Goal: Contribute content

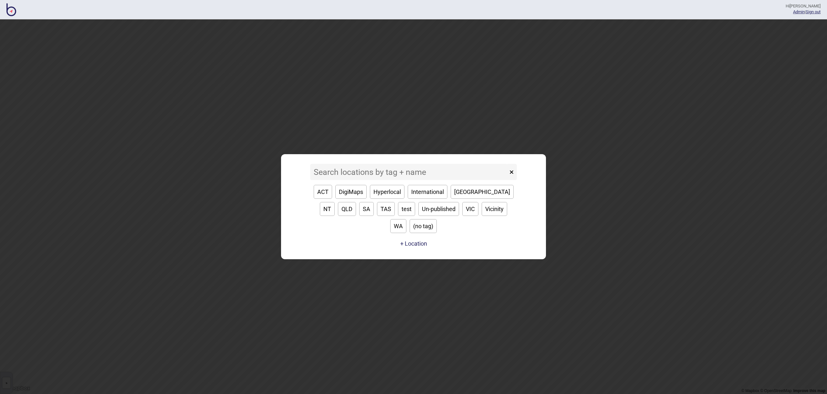
drag, startPoint x: 0, startPoint y: 0, endPoint x: 460, endPoint y: 199, distance: 501.6
click at [460, 199] on button "[GEOGRAPHIC_DATA]" at bounding box center [482, 192] width 63 height 14
type input "[GEOGRAPHIC_DATA]"
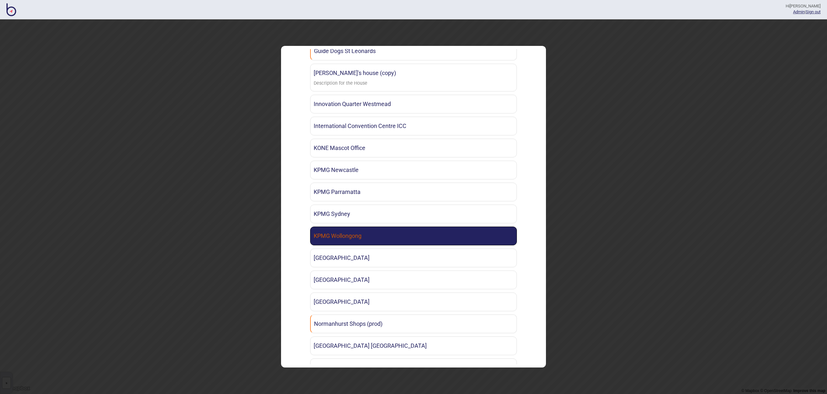
scroll to position [891, 0]
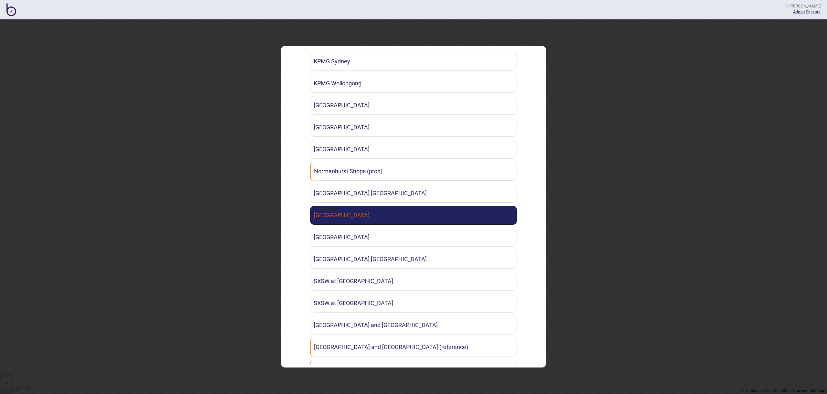
click at [434, 214] on link "[GEOGRAPHIC_DATA]" at bounding box center [413, 215] width 207 height 19
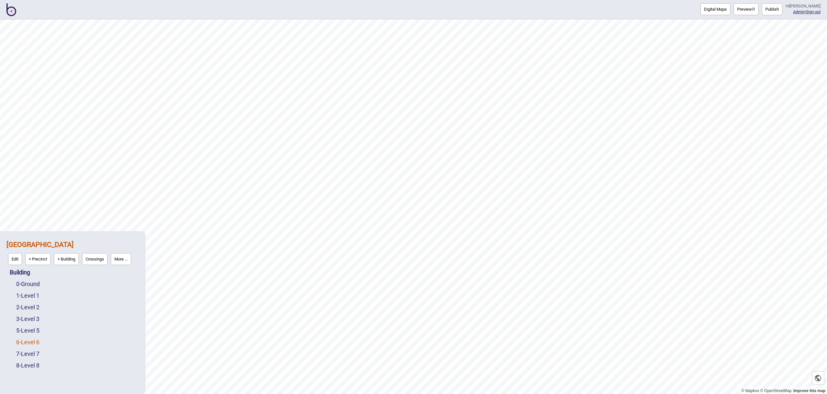
click at [27, 346] on div "6 - Level 6" at bounding box center [77, 342] width 122 height 12
click at [26, 343] on link "6 - Level 6" at bounding box center [27, 342] width 23 height 7
click at [26, 342] on button "Edit" at bounding box center [25, 341] width 14 height 12
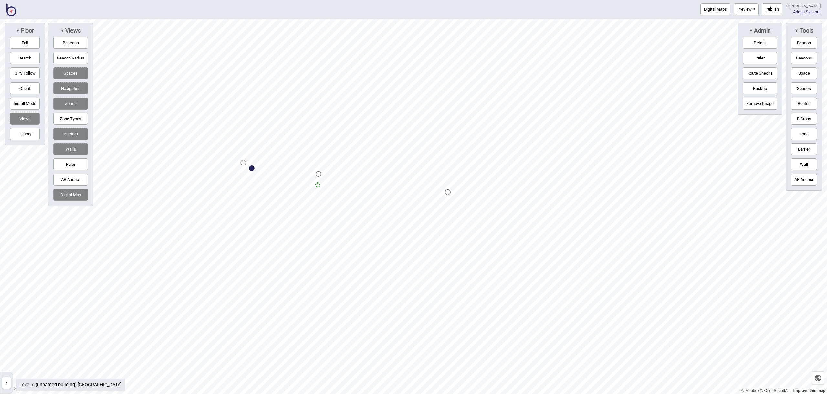
click at [251, 169] on div "Map marker" at bounding box center [251, 167] width 5 height 5
click at [253, 169] on div "Map marker" at bounding box center [251, 168] width 5 height 5
select select "Points of Interest"
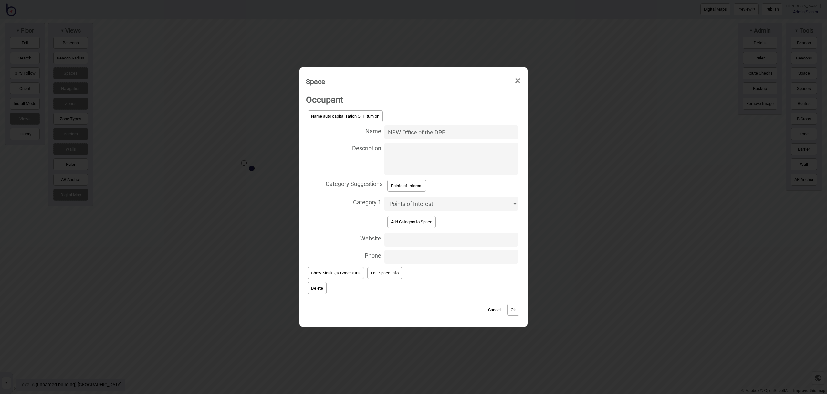
click at [520, 81] on span "×" at bounding box center [518, 80] width 7 height 21
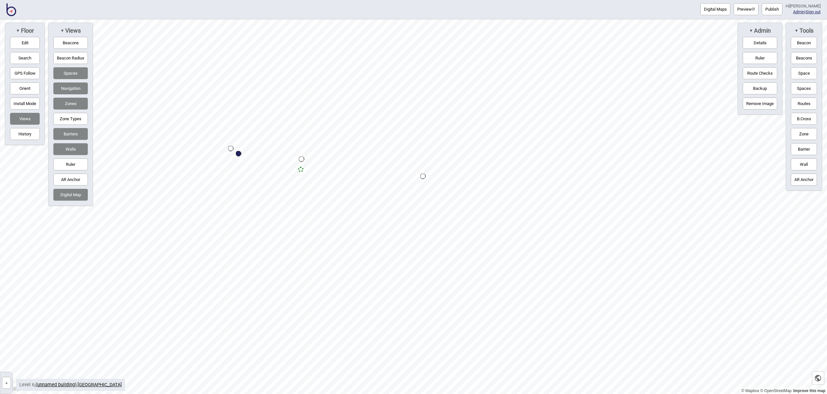
click at [239, 153] on div "Map marker" at bounding box center [238, 153] width 5 height 5
select select "Points of Interest"
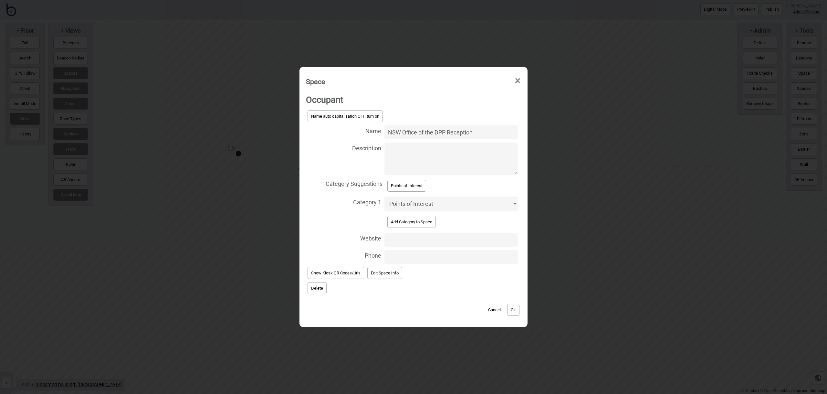
type input "NSW Office of the DPP Reception"
click at [415, 199] on select "Accessible Bathrooms Bathrooms Bike Areas Cafes Change Rooms Emergency Exits En…" at bounding box center [451, 204] width 133 height 15
select select "Information and Assistance"
click at [405, 189] on button "Points of Interest" at bounding box center [407, 186] width 39 height 12
select select "Points of Interest"
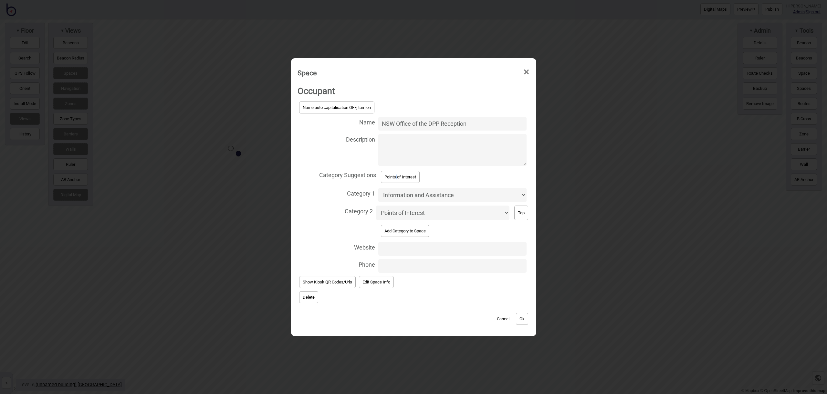
click at [521, 314] on button "Ok" at bounding box center [522, 319] width 12 height 12
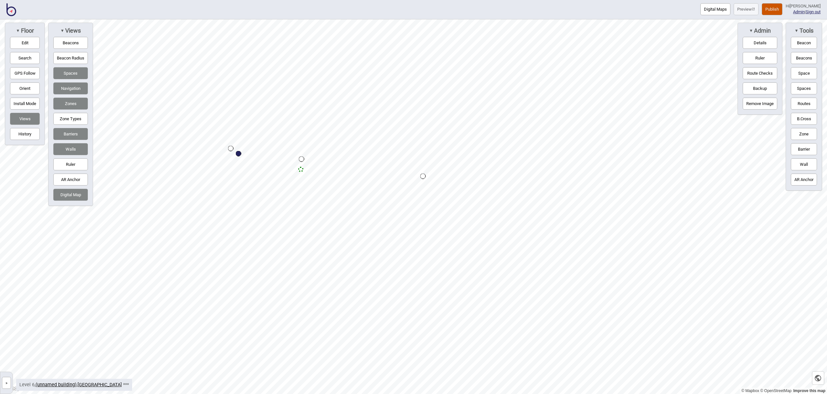
click at [777, 7] on button "Publish" at bounding box center [772, 9] width 21 height 12
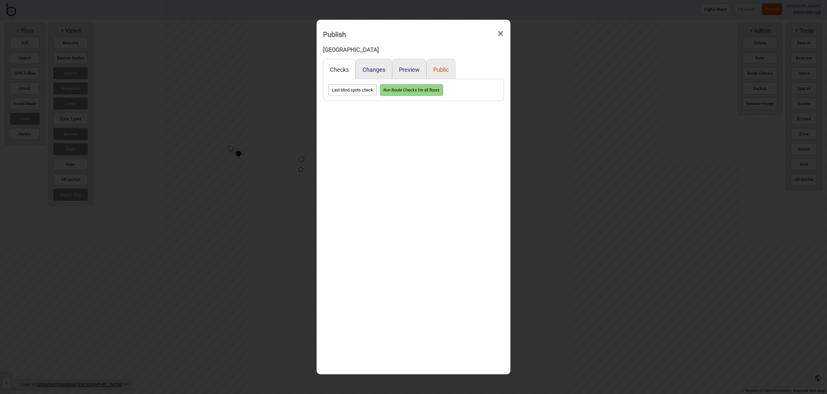
click at [442, 69] on button "Public" at bounding box center [441, 69] width 16 height 7
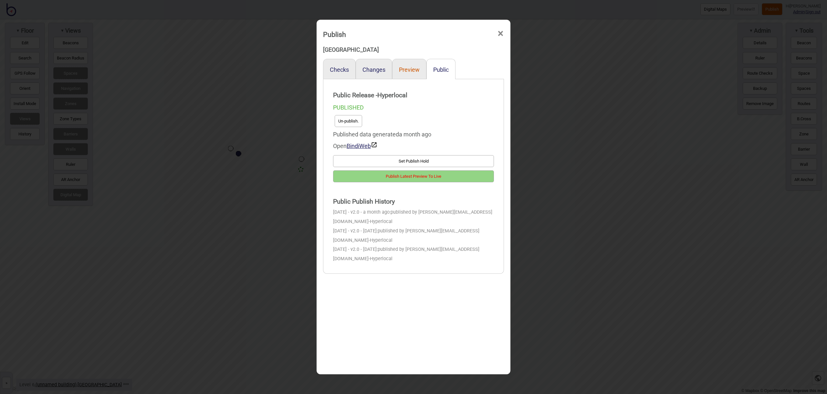
click at [412, 69] on button "Preview" at bounding box center [409, 69] width 21 height 7
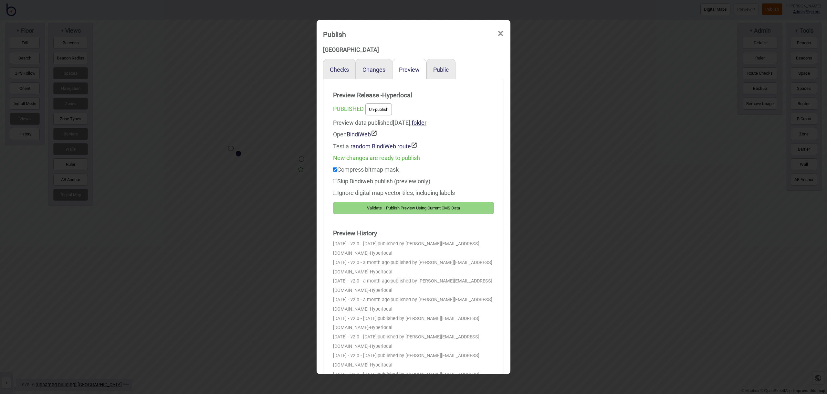
click at [440, 206] on button "Validate + Publish Preview Using Current CMS Data" at bounding box center [413, 208] width 161 height 12
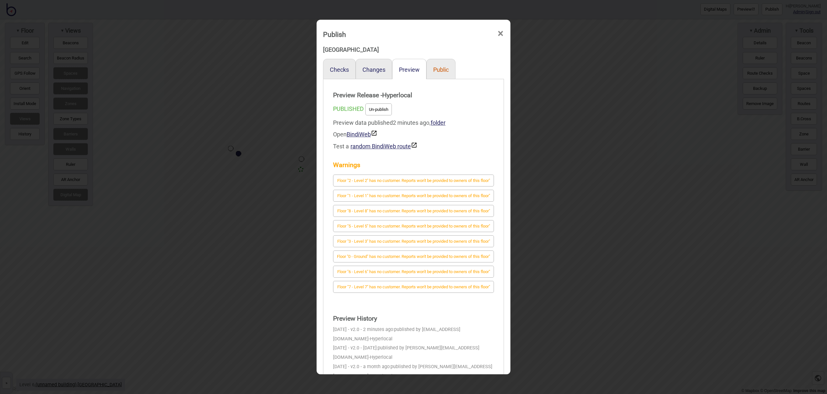
click at [444, 69] on button "Public" at bounding box center [441, 69] width 16 height 7
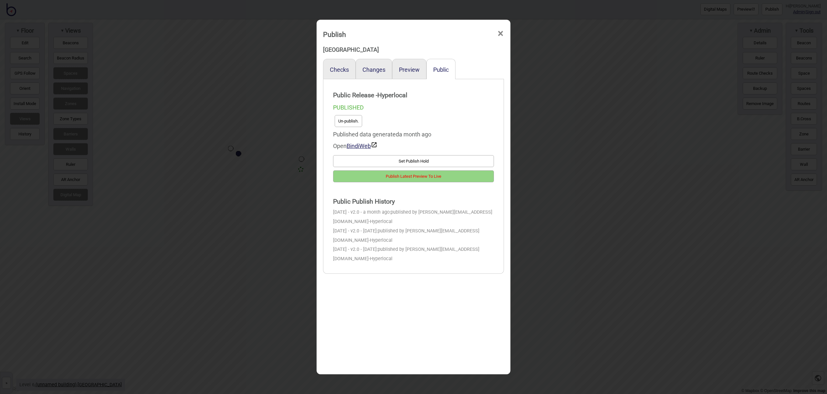
click at [450, 176] on button "Publish Latest Preview To Live" at bounding box center [413, 176] width 161 height 12
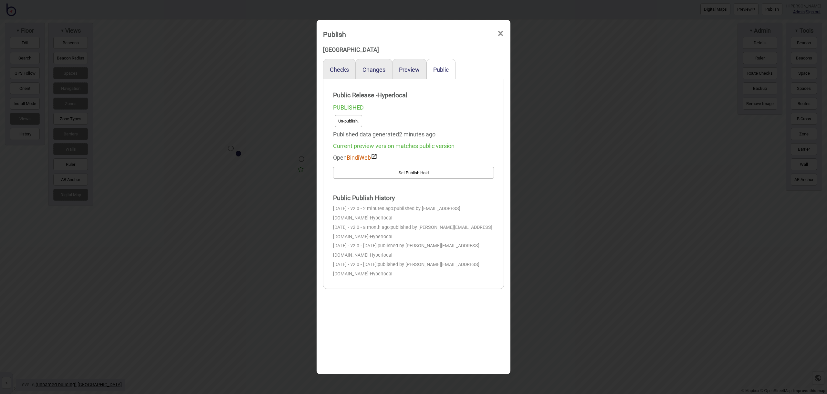
click at [364, 157] on link "BindiWeb" at bounding box center [362, 157] width 31 height 7
click at [502, 34] on span "×" at bounding box center [500, 33] width 7 height 21
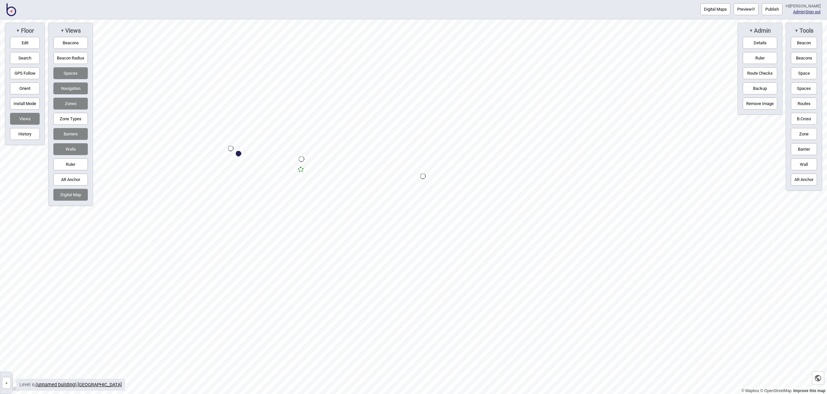
click at [10, 14] on img at bounding box center [11, 9] width 10 height 13
